Goal: Go to known website: Access a specific website the user already knows

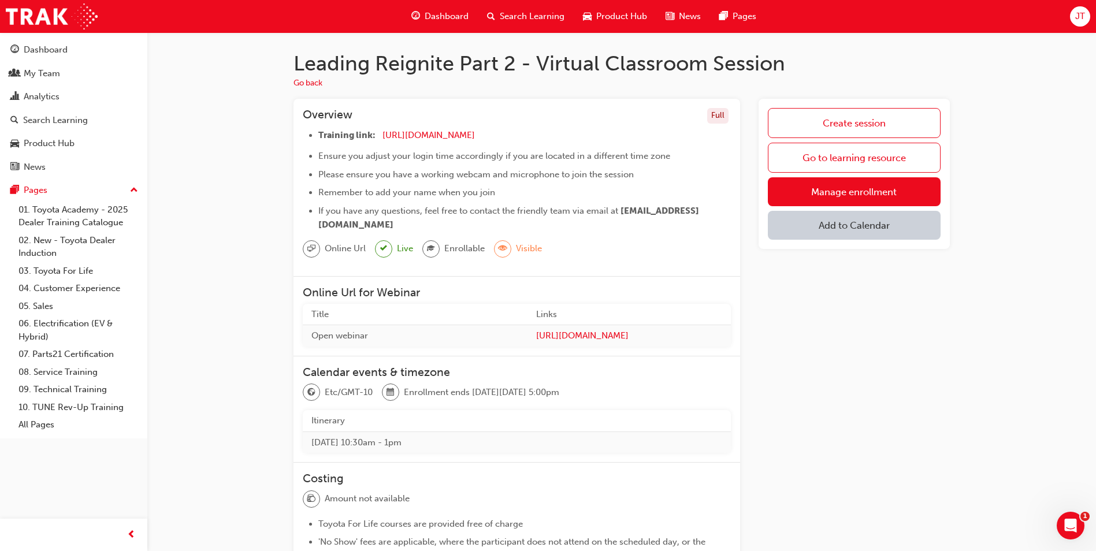
click at [485, 244] on div "Online Url Live Enrollable Visible" at bounding box center [517, 253] width 428 height 27
click at [796, 332] on div "Create session Go to learning resource Manage enrollment Add to Calendar" at bounding box center [854, 427] width 191 height 656
click at [885, 153] on link "Go to learning resource" at bounding box center [854, 158] width 173 height 30
click at [580, 339] on span "[URL][DOMAIN_NAME]" at bounding box center [629, 335] width 186 height 13
